Goal: Contribute content: Contribute content

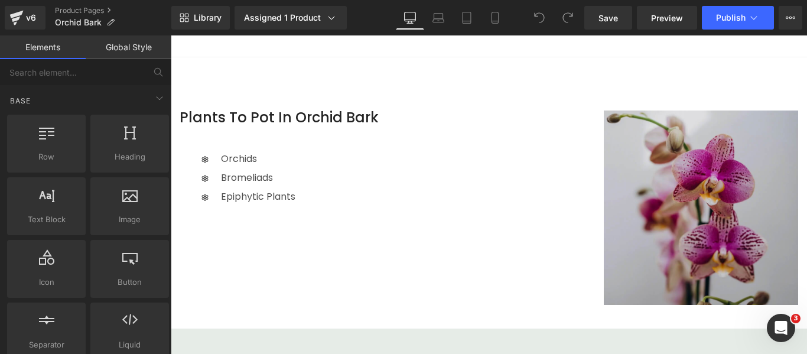
scroll to position [800, 0]
click at [660, 149] on img at bounding box center [701, 207] width 194 height 194
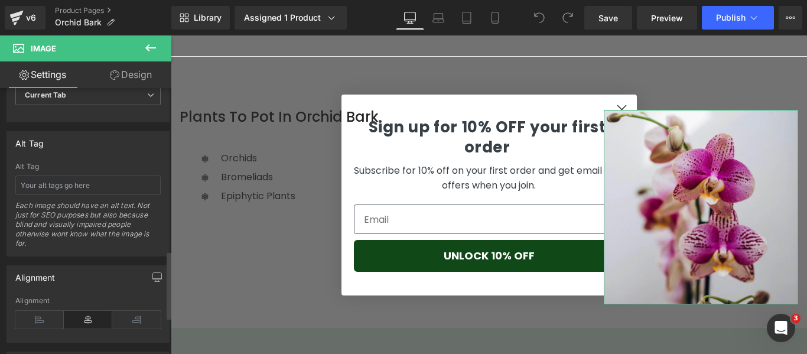
scroll to position [637, 0]
click at [66, 189] on input "text" at bounding box center [87, 184] width 145 height 19
type input "Pink and white orchid blooms"
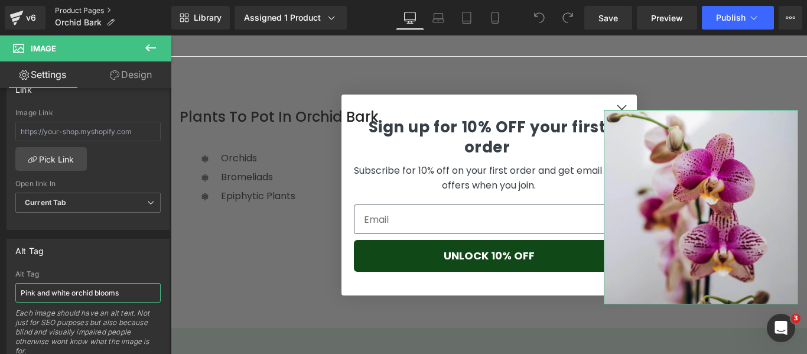
scroll to position [525, 0]
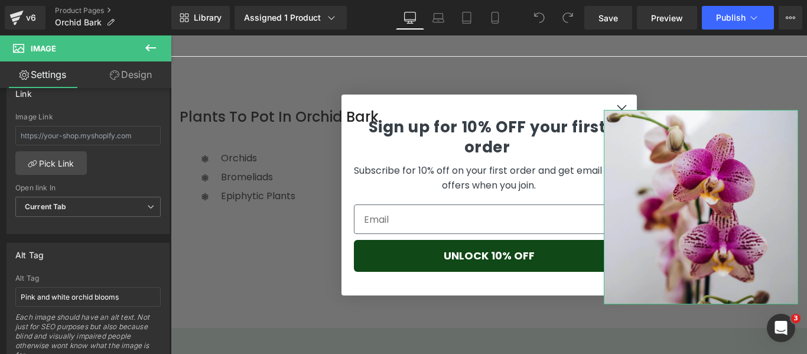
click at [129, 70] on link "Design" at bounding box center [131, 74] width 86 height 27
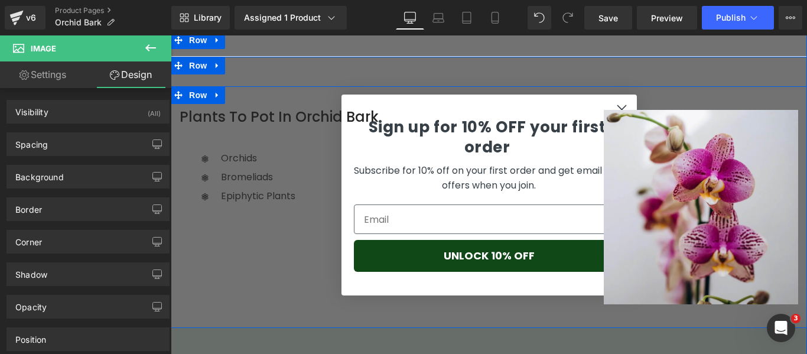
click at [236, 282] on div "Plants To Pot In Orchid Bark Heading Icon Orchids Text Block Icon Bromeliads Te…" at bounding box center [489, 207] width 636 height 242
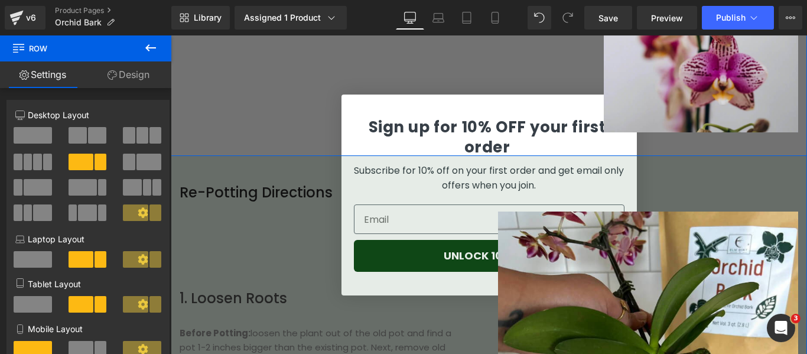
scroll to position [976, 0]
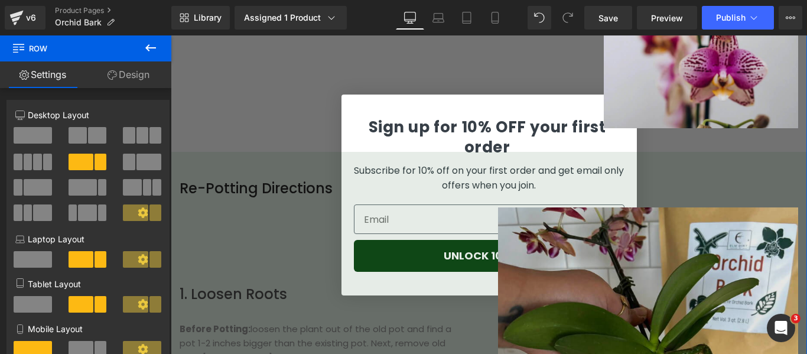
click at [656, 211] on img at bounding box center [648, 357] width 301 height 301
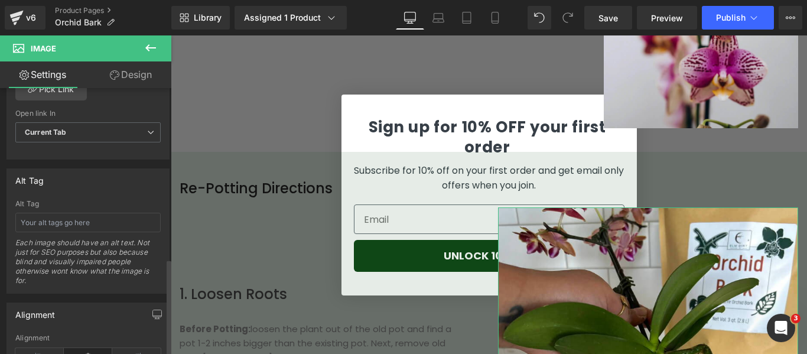
scroll to position [600, 0]
click at [117, 218] on input "text" at bounding box center [87, 221] width 145 height 19
type input "Repotting an orchid using Elm Dirt Orchid Bark"
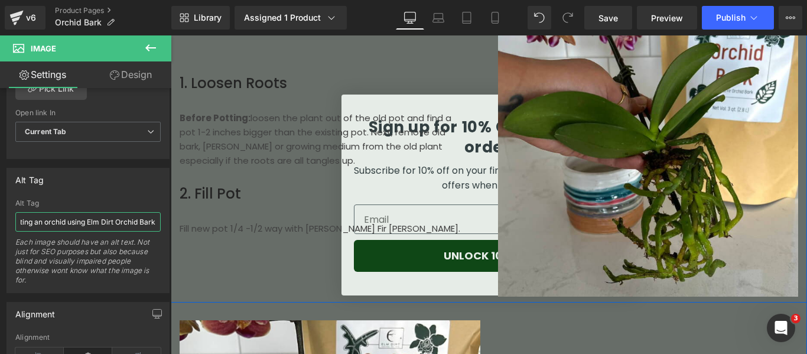
scroll to position [1360, 0]
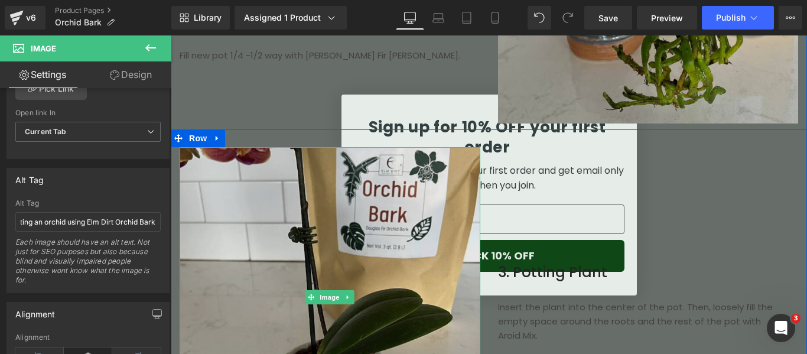
click at [386, 293] on img at bounding box center [330, 297] width 301 height 301
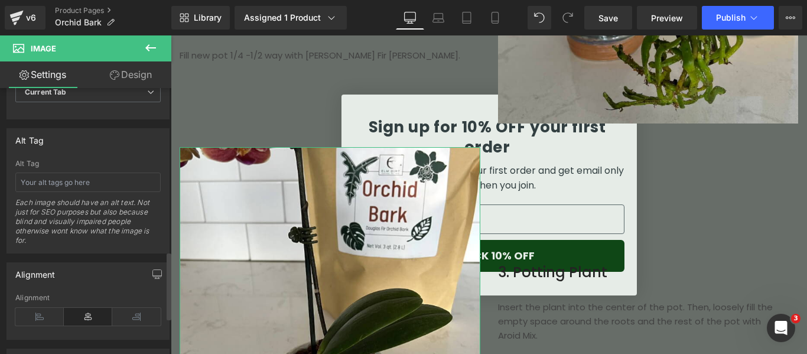
scroll to position [640, 0]
click at [78, 177] on input "text" at bounding box center [87, 181] width 145 height 19
type input "Freshly repotted orchid using Elm Dirt Orchid Bark"
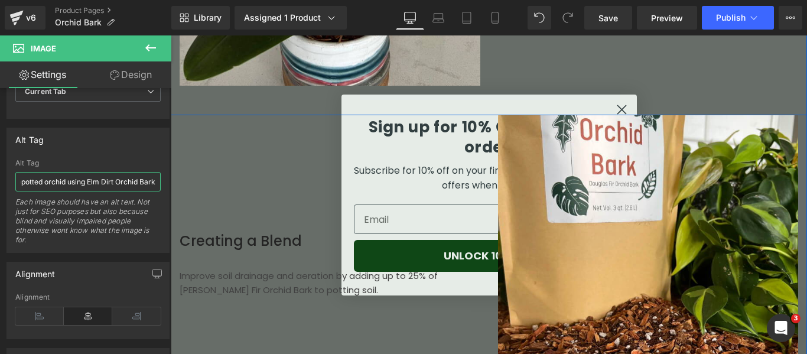
scroll to position [1742, 0]
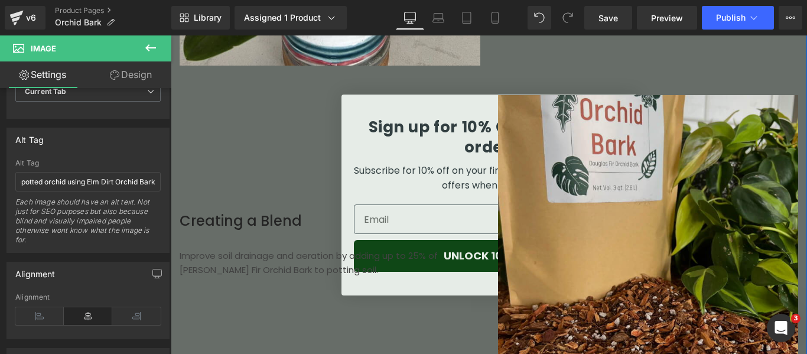
click at [609, 188] on img at bounding box center [648, 245] width 301 height 301
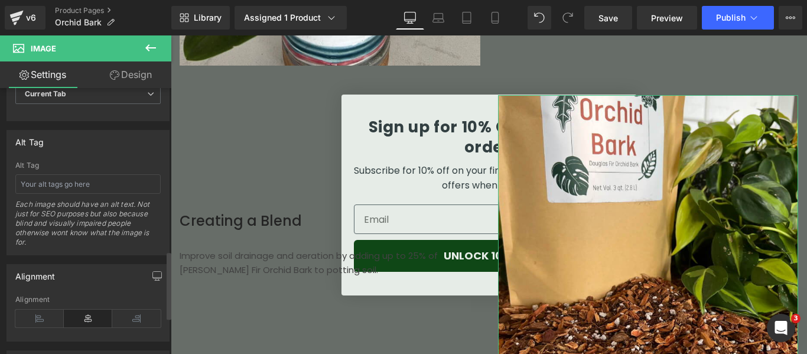
scroll to position [639, 0]
click at [70, 187] on input "text" at bounding box center [87, 183] width 145 height 19
type input "Close up of Elm Dirt Orchid Bark"
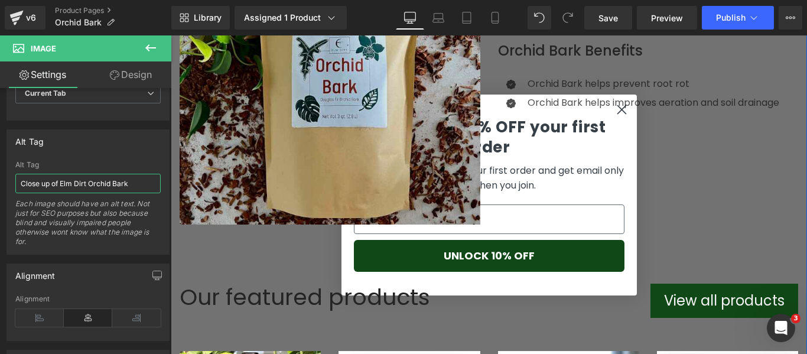
scroll to position [2261, 0]
click at [380, 141] on img at bounding box center [330, 73] width 301 height 301
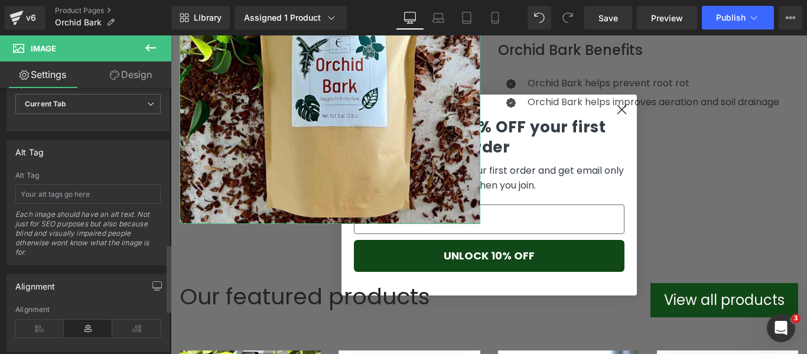
scroll to position [610, 0]
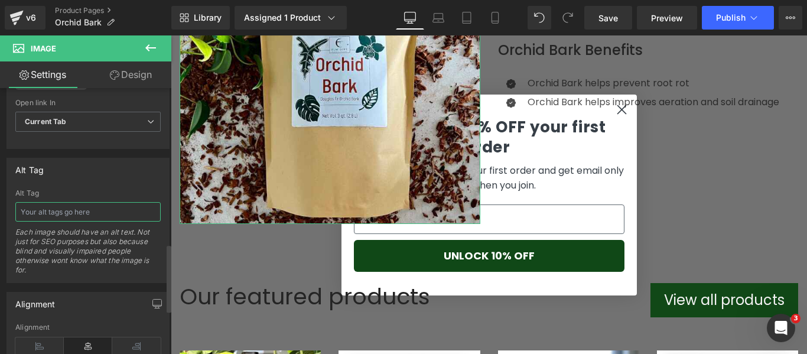
click at [75, 215] on input "text" at bounding box center [87, 211] width 145 height 19
type input "Close up of Elm Dirt Orchid Bark"
click at [597, 23] on link "Save" at bounding box center [608, 18] width 48 height 24
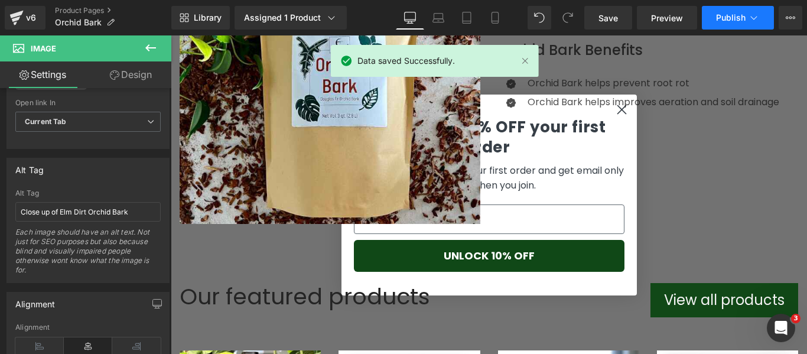
click at [751, 11] on button "Publish" at bounding box center [738, 18] width 72 height 24
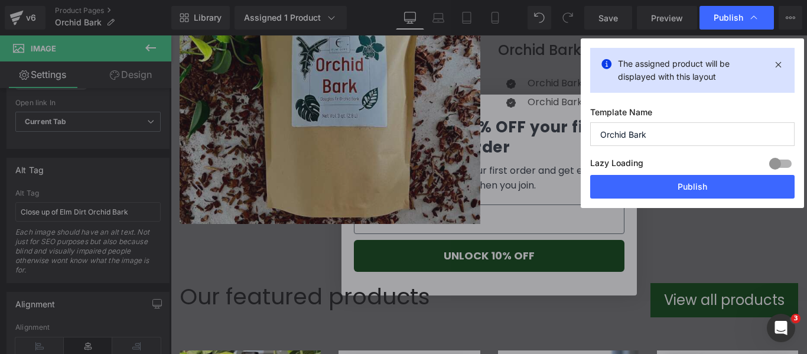
click at [784, 162] on div at bounding box center [780, 163] width 28 height 19
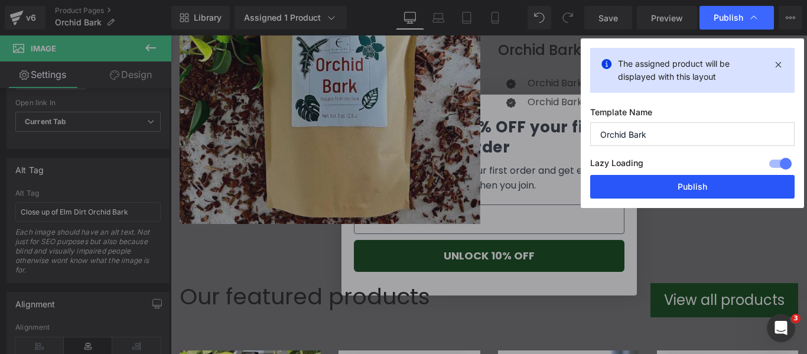
drag, startPoint x: 700, startPoint y: 191, endPoint x: 113, endPoint y: 210, distance: 586.9
click at [700, 191] on button "Publish" at bounding box center [692, 187] width 204 height 24
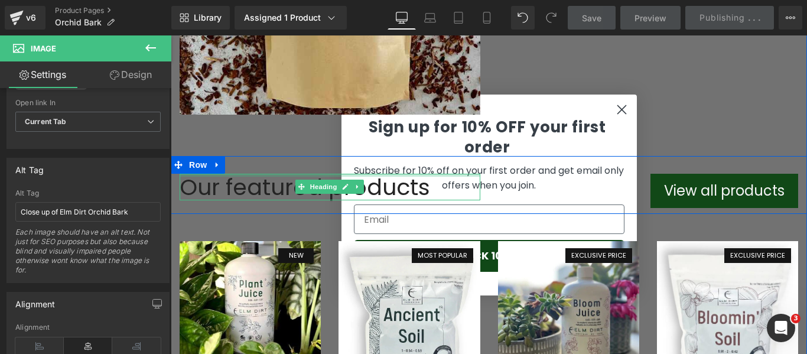
scroll to position [2371, 0]
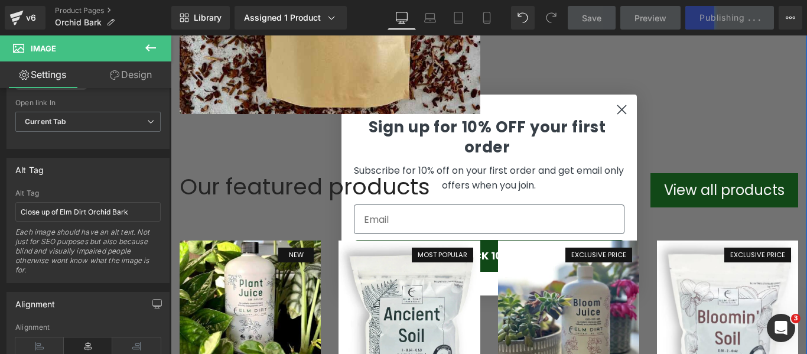
click at [284, 246] on img at bounding box center [250, 310] width 141 height 141
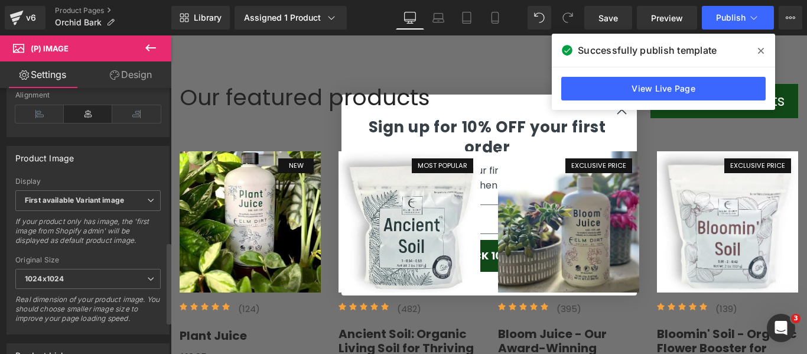
scroll to position [585, 0]
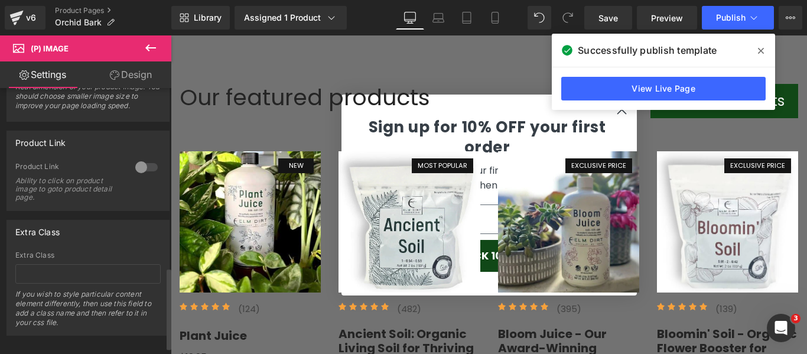
click at [145, 174] on div at bounding box center [146, 167] width 28 height 19
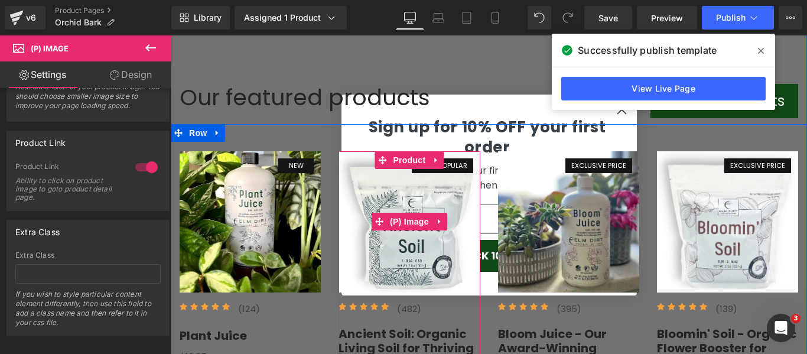
click at [362, 177] on img at bounding box center [408, 221] width 141 height 141
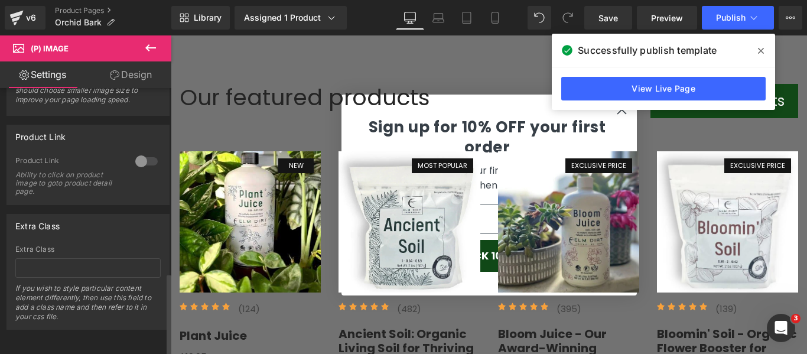
scroll to position [604, 0]
click at [147, 159] on div at bounding box center [146, 161] width 28 height 19
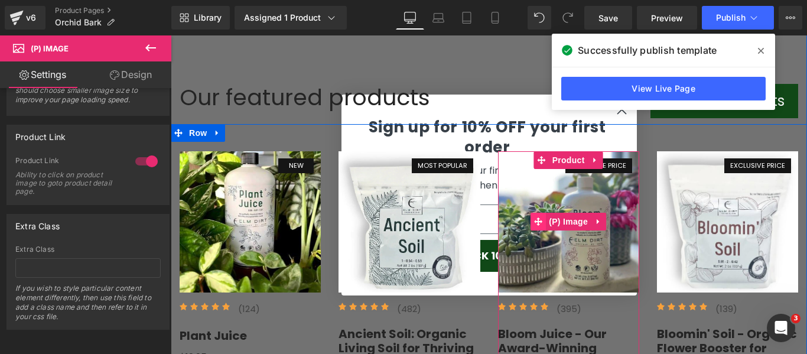
click at [538, 213] on span at bounding box center [537, 222] width 15 height 18
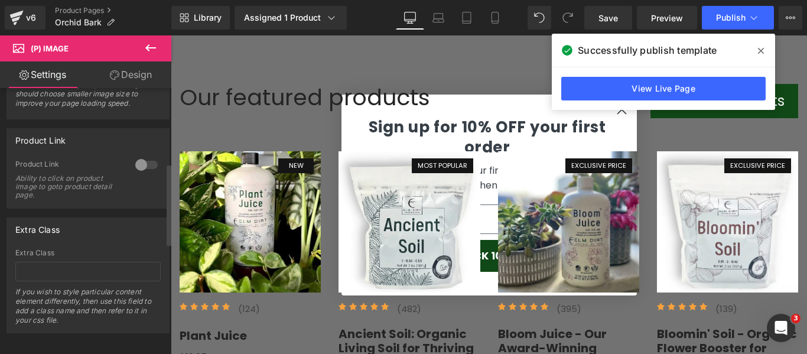
scroll to position [608, 0]
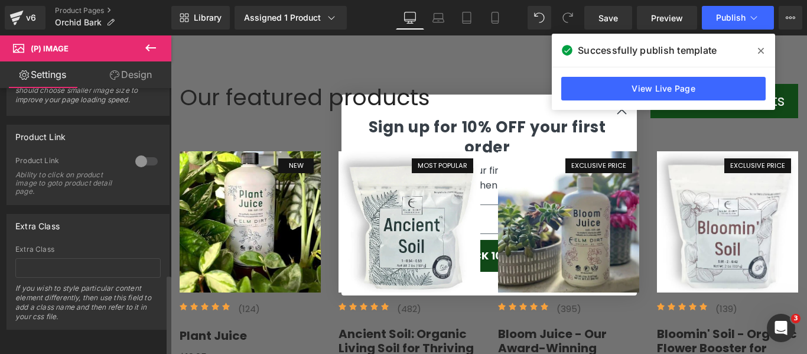
click at [151, 152] on div at bounding box center [146, 161] width 28 height 19
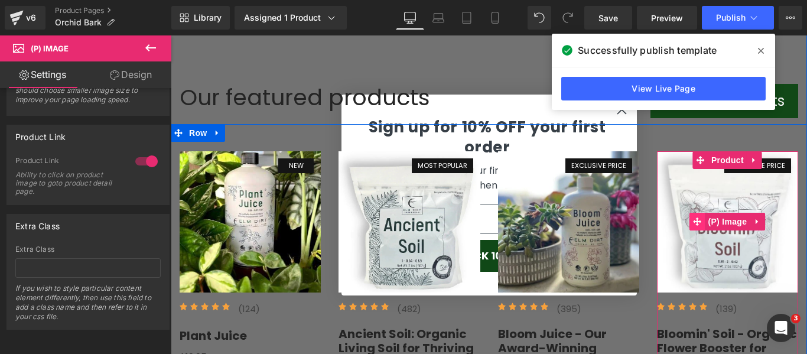
click at [697, 217] on icon at bounding box center [698, 221] width 8 height 9
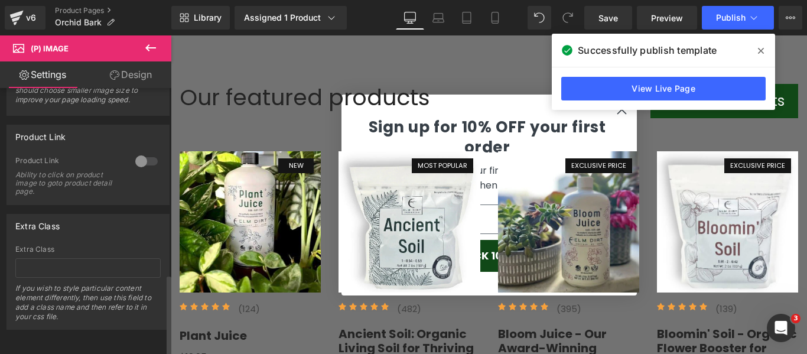
click at [148, 152] on div at bounding box center [146, 161] width 28 height 19
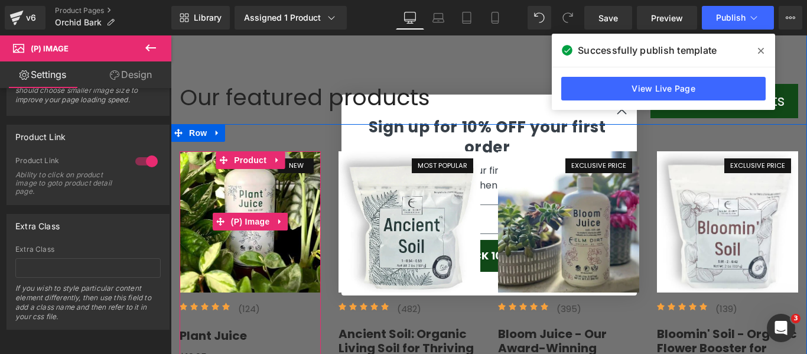
click at [262, 194] on img at bounding box center [250, 221] width 141 height 141
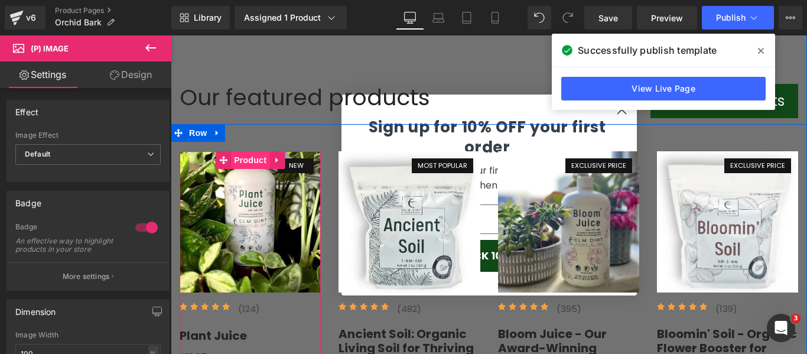
click at [252, 151] on span "Product" at bounding box center [250, 160] width 38 height 18
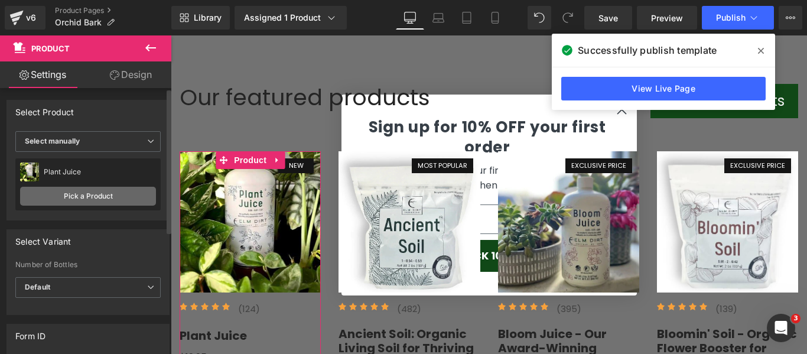
click at [98, 204] on link "Pick a Product" at bounding box center [88, 196] width 136 height 19
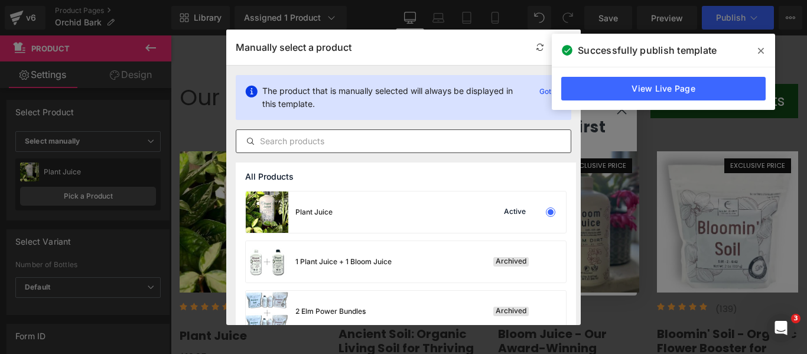
click at [382, 136] on input "text" at bounding box center [403, 141] width 334 height 14
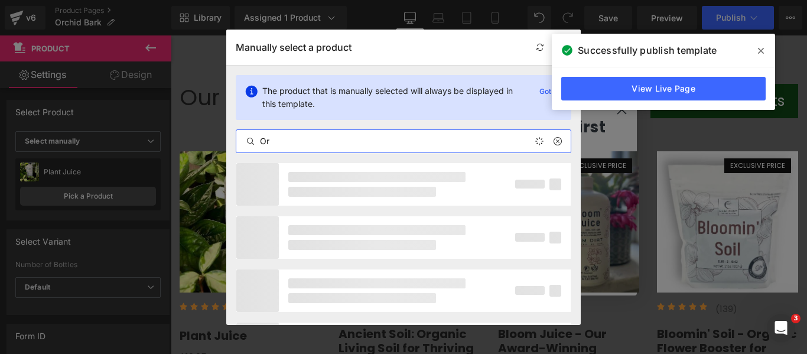
type input "O"
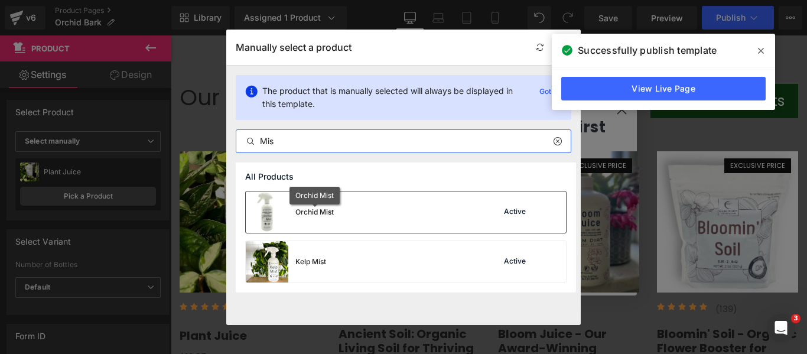
type input "Mis"
click at [310, 207] on div "Orchid Mist" at bounding box center [314, 212] width 38 height 11
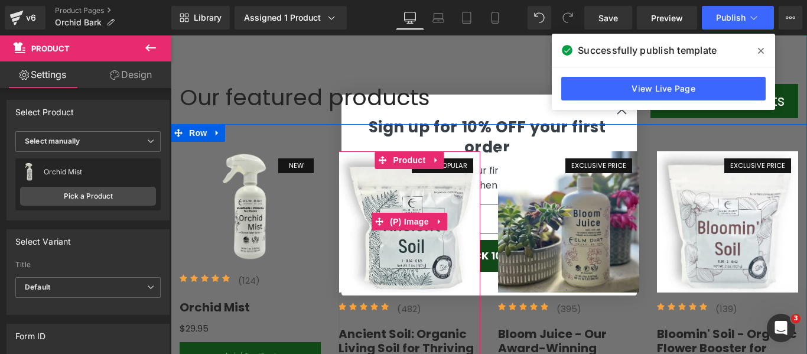
click at [439, 151] on img at bounding box center [408, 221] width 141 height 141
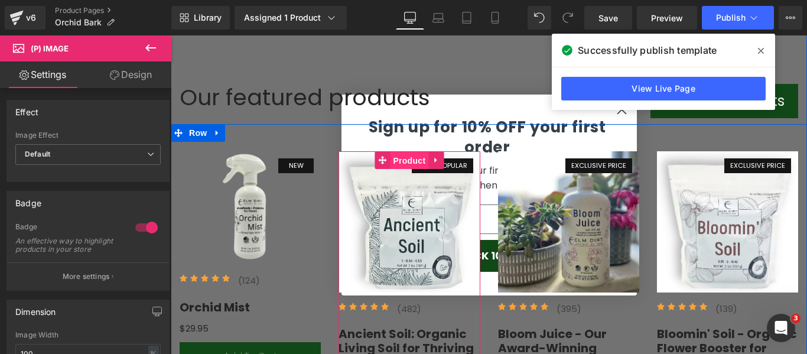
click at [406, 152] on span "Product" at bounding box center [409, 161] width 38 height 18
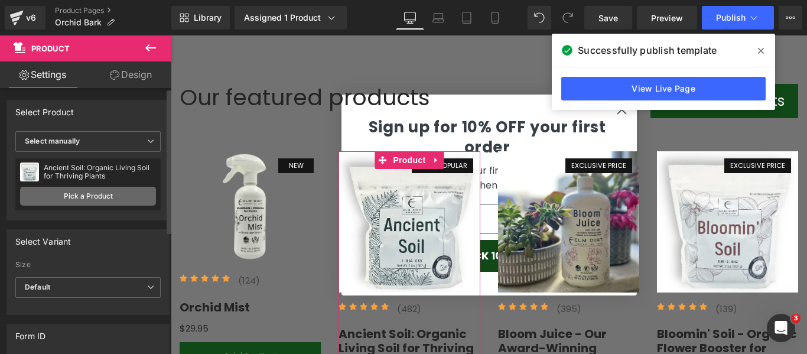
click at [100, 194] on link "Pick a Product" at bounding box center [88, 196] width 136 height 19
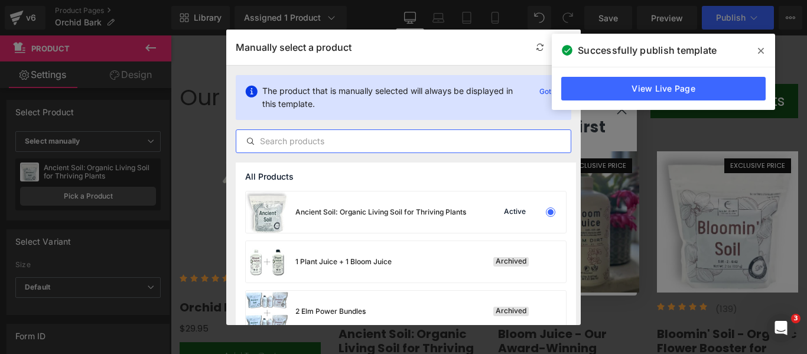
click at [406, 141] on input "text" at bounding box center [403, 141] width 334 height 14
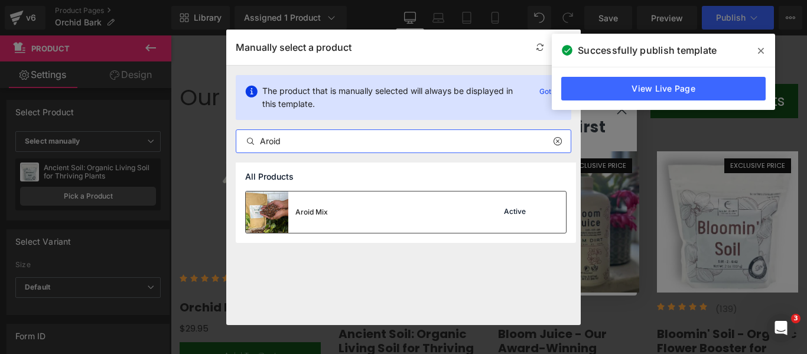
type input "Aroid"
click at [373, 204] on div "Aroid Mix Active" at bounding box center [406, 211] width 320 height 41
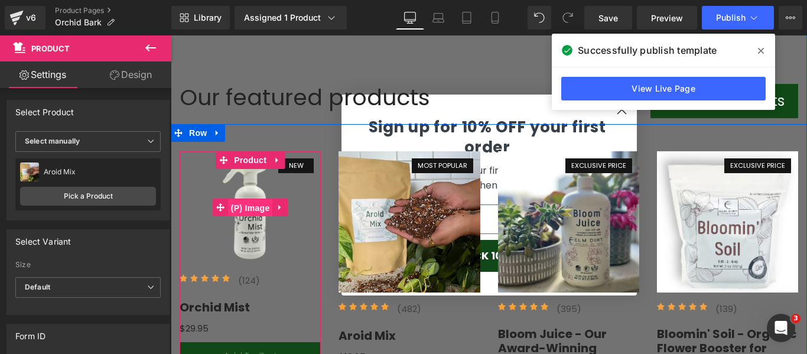
click at [240, 199] on span "(P) Image" at bounding box center [250, 208] width 45 height 18
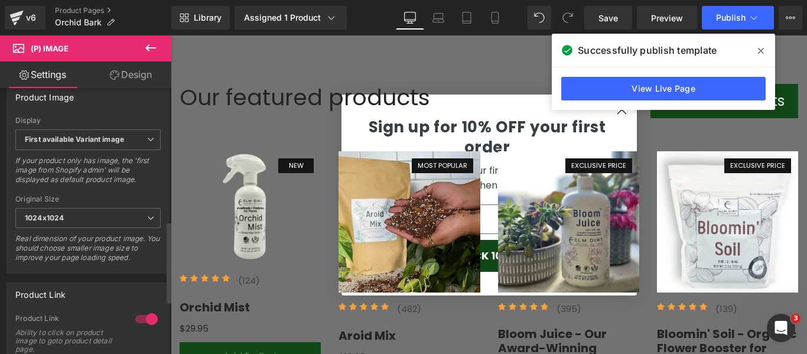
scroll to position [434, 0]
click at [106, 149] on span "First available Variant image" at bounding box center [87, 139] width 145 height 21
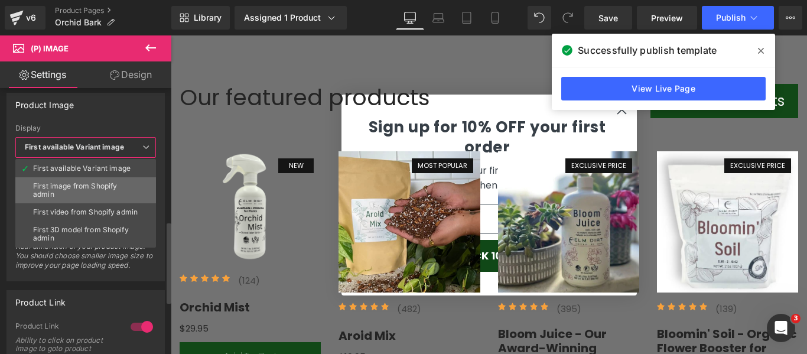
click at [93, 186] on div "First image from Shopify admin" at bounding box center [85, 190] width 105 height 17
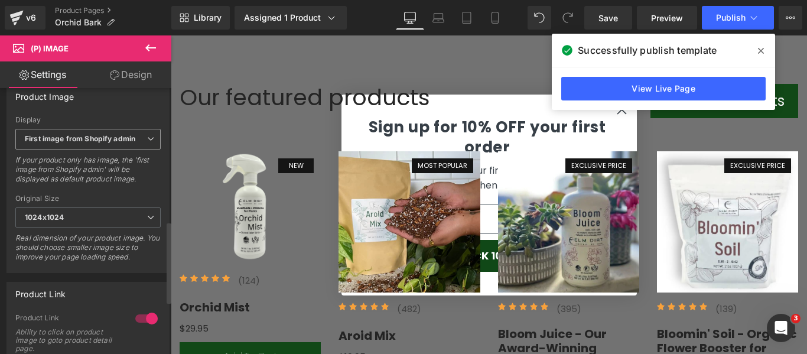
click at [79, 143] on b "First image from Shopify admin" at bounding box center [80, 138] width 110 height 9
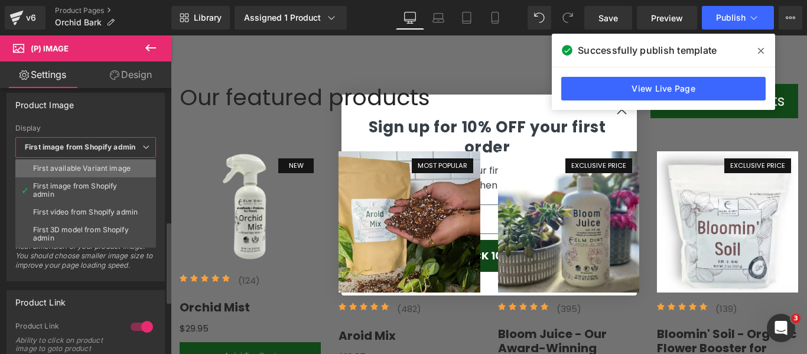
click at [74, 167] on div "First available Variant image" at bounding box center [81, 168] width 97 height 8
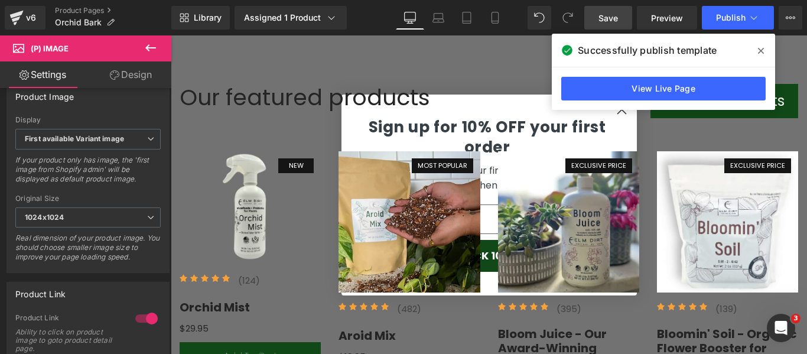
click at [614, 19] on span "Save" at bounding box center [607, 18] width 19 height 12
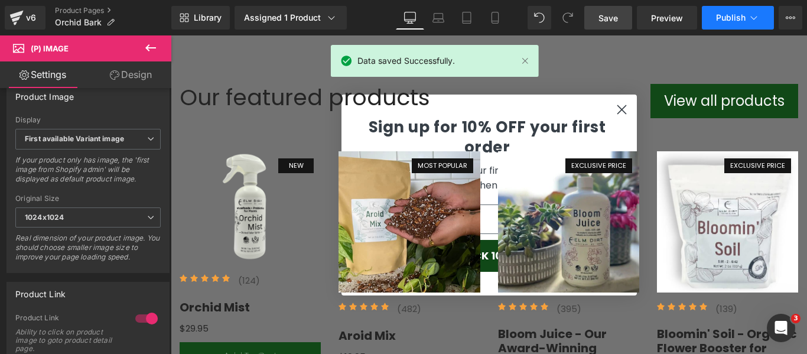
click at [729, 19] on span "Publish" at bounding box center [731, 17] width 30 height 9
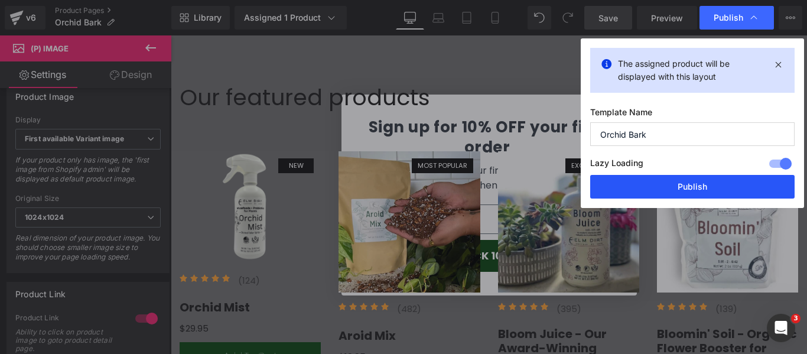
click at [679, 185] on button "Publish" at bounding box center [692, 187] width 204 height 24
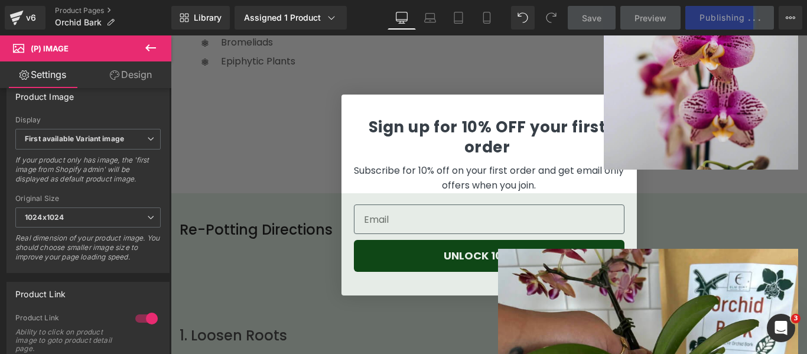
scroll to position [0, 0]
